Goal: Information Seeking & Learning: Learn about a topic

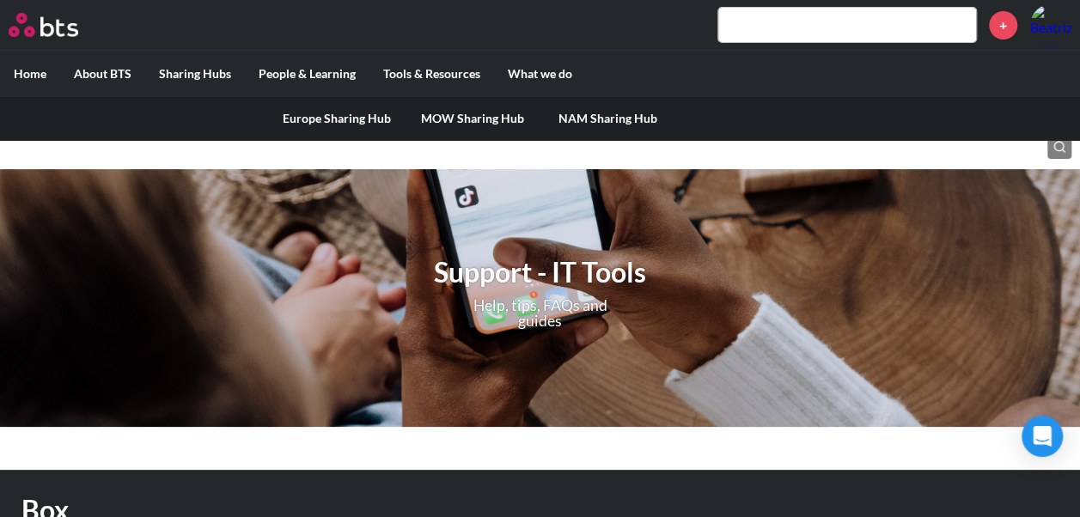
click at [197, 72] on label "Sharing Hubs" at bounding box center [195, 74] width 100 height 45
click at [0, 0] on input "Sharing Hubs" at bounding box center [0, 0] width 0 height 0
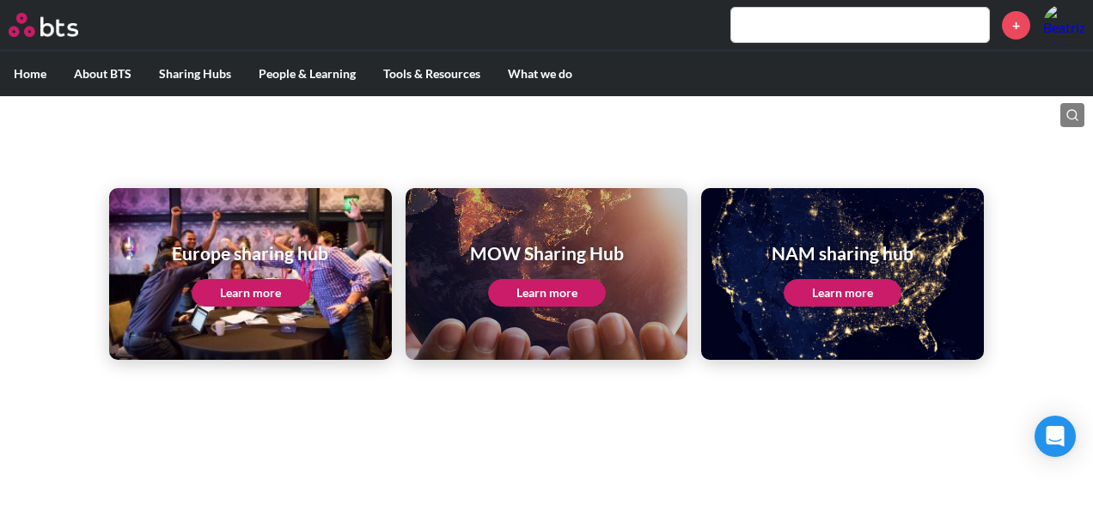
click at [549, 277] on div "MOW Sharing Hub Learn more" at bounding box center [547, 274] width 154 height 66
click at [552, 288] on link "Learn more" at bounding box center [547, 293] width 118 height 28
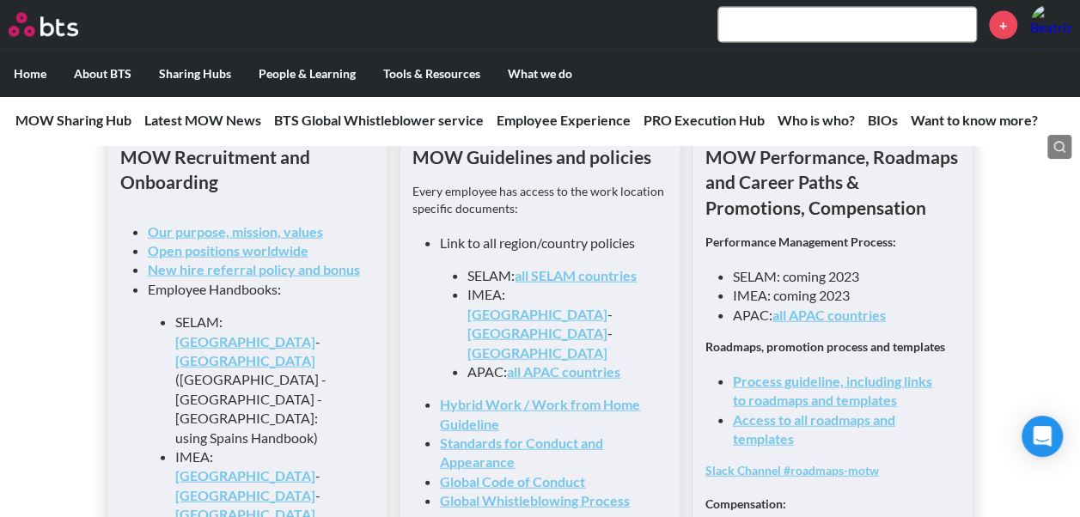
scroll to position [1891, 0]
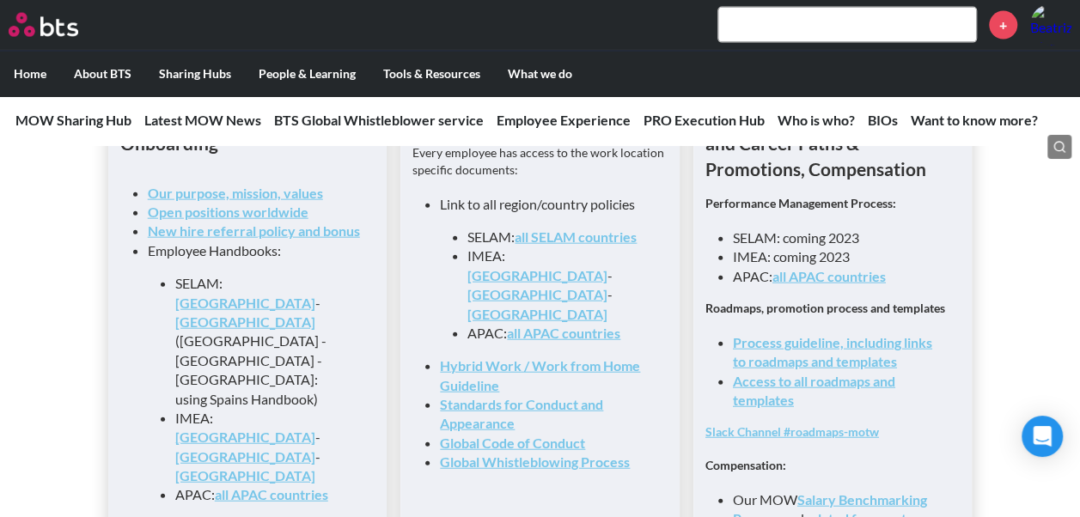
click at [762, 395] on link "Access to all roadmaps and templates" at bounding box center [814, 390] width 162 height 35
click at [789, 358] on link "Process guideline, including links to roadmaps and templates" at bounding box center [832, 351] width 199 height 35
